Goal: Transaction & Acquisition: Purchase product/service

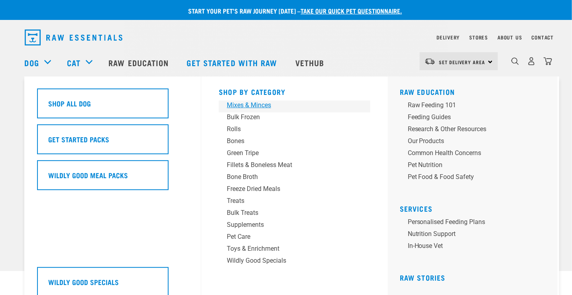
click at [249, 110] on div "Mixes & Minces" at bounding box center [289, 105] width 124 height 10
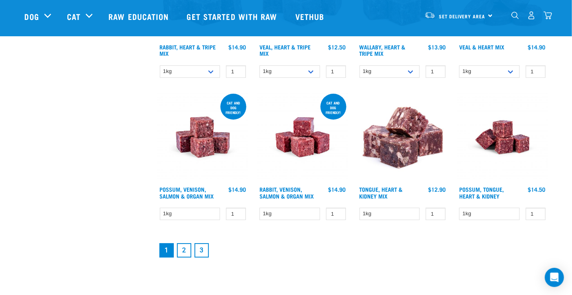
scroll to position [1036, 0]
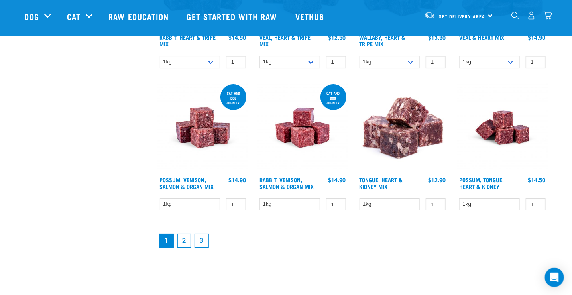
click at [184, 240] on link "2" at bounding box center [184, 240] width 14 height 14
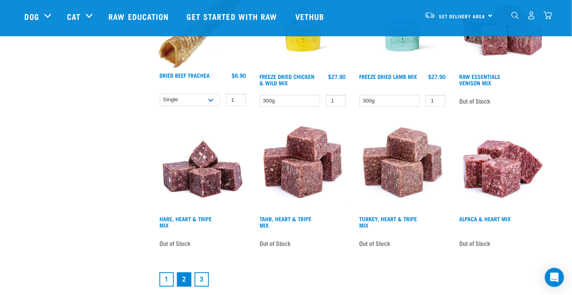
scroll to position [996, 0]
